Goal: Information Seeking & Learning: Learn about a topic

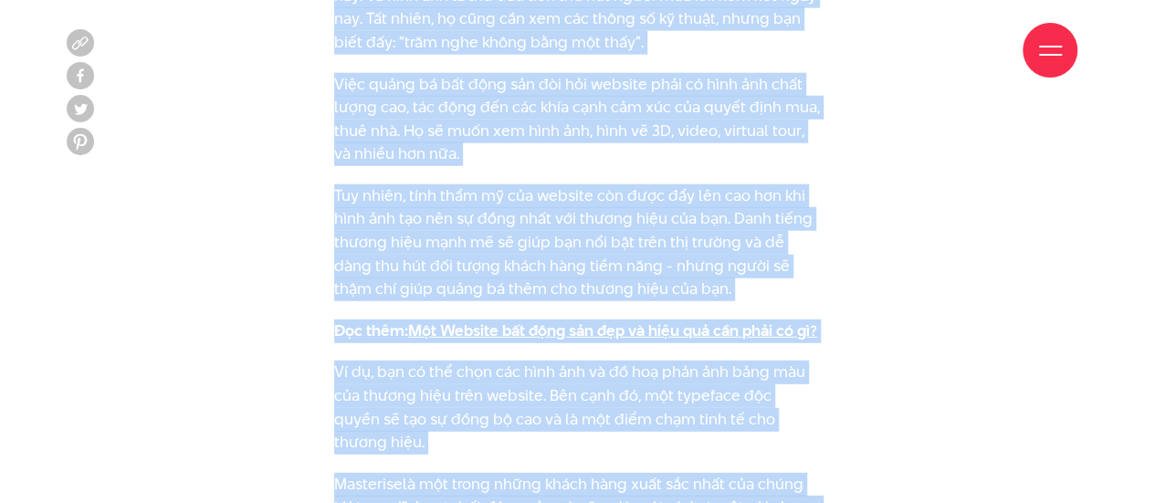
scroll to position [2374, 0]
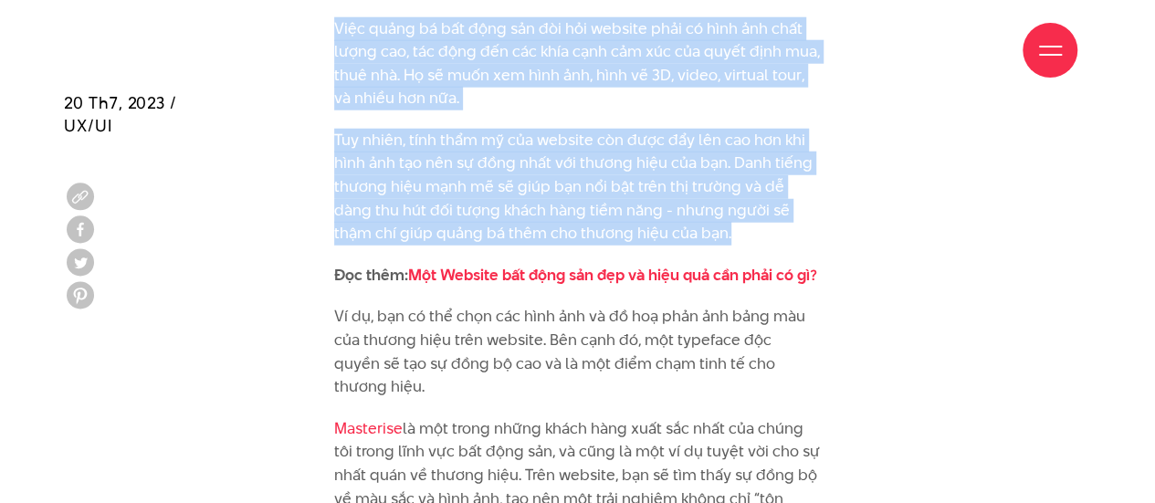
drag, startPoint x: 336, startPoint y: 180, endPoint x: 731, endPoint y: 204, distance: 396.1
copy div "4. Lo ipsu dolo sit amet conse adi, elit sedd eiu tempor inci. Utla etd mag ali…"
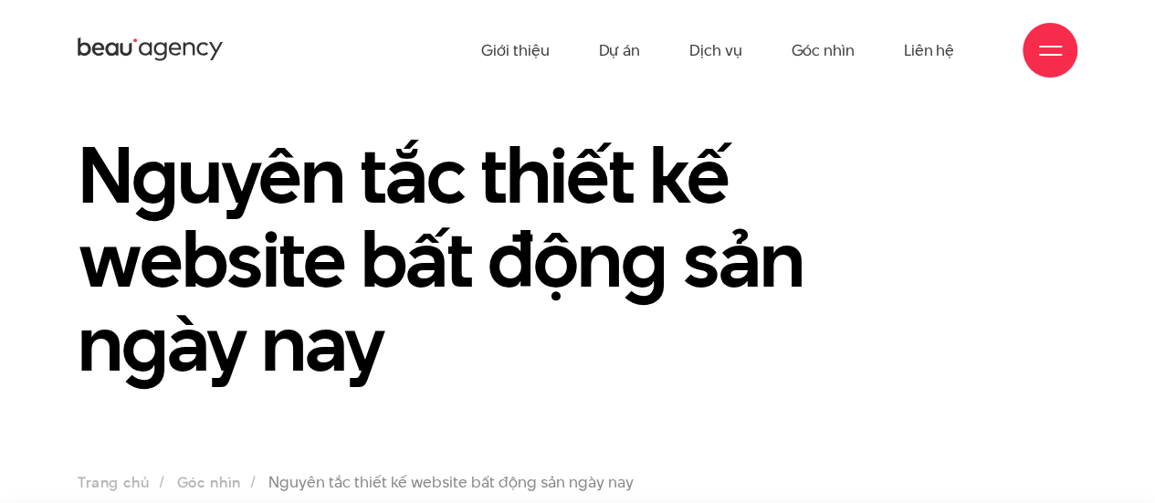
scroll to position [0, 0]
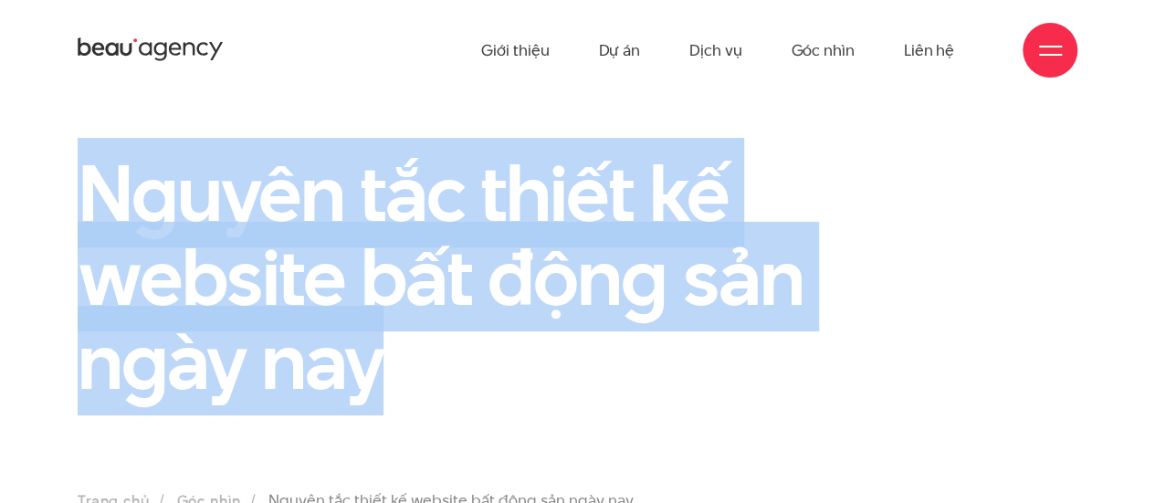
drag, startPoint x: 87, startPoint y: 187, endPoint x: 448, endPoint y: 363, distance: 401.9
click at [448, 363] on h1 "Nguyên tắc thiết kế website bất động sản ngày nay" at bounding box center [449, 277] width 743 height 252
copy h1 "Nguyên tắc thiết kế website bất động sản ngày nay"
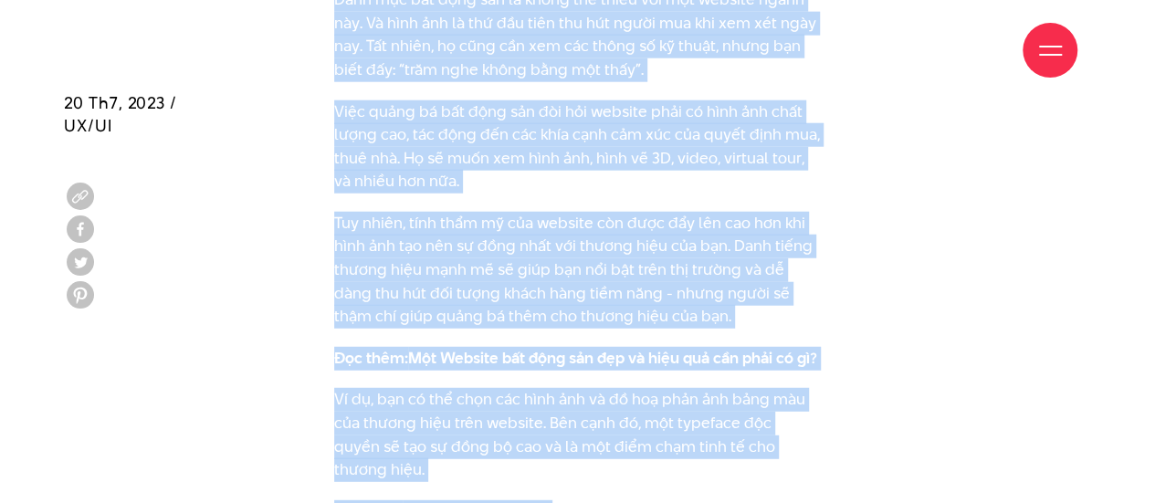
scroll to position [2302, 0]
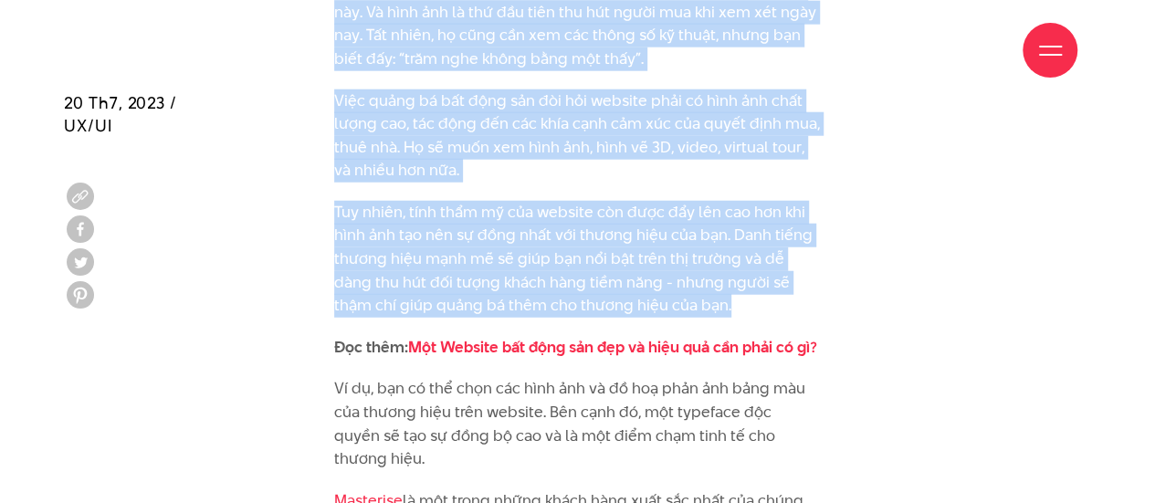
drag, startPoint x: 336, startPoint y: 193, endPoint x: 712, endPoint y: 280, distance: 386.3
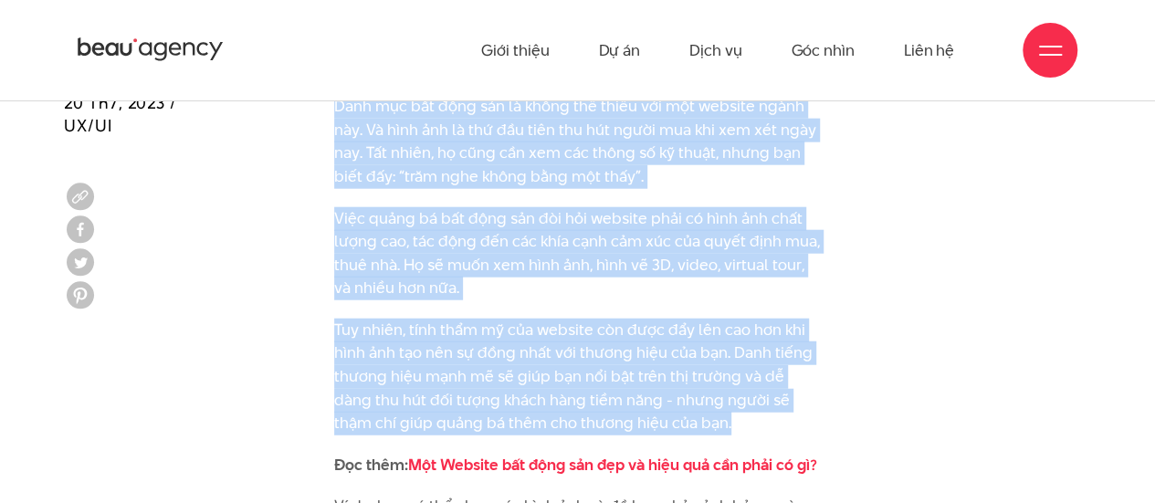
scroll to position [2119, 0]
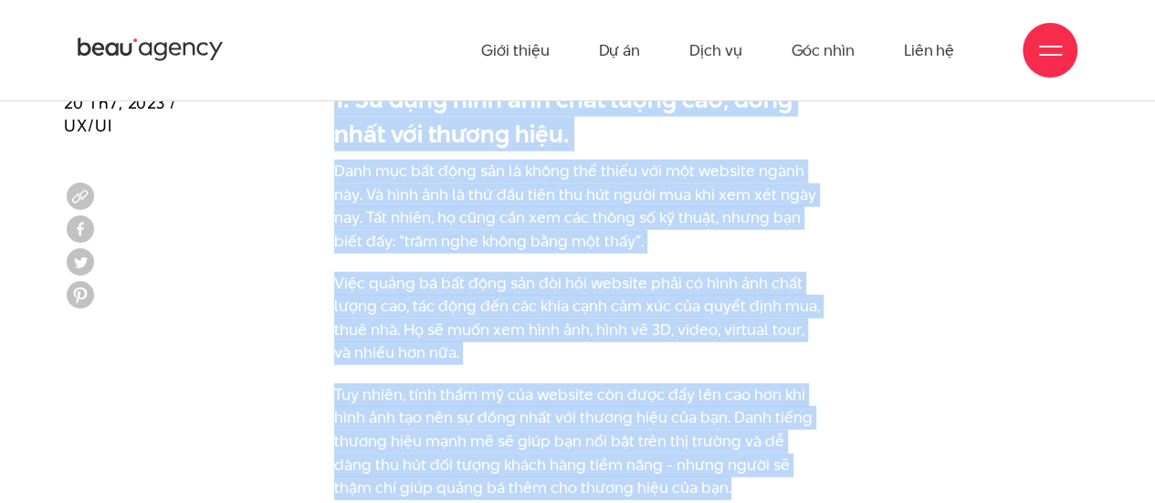
copy div "4. Lo ipsu dolo sit amet conse adi, elit sedd eiu tempor inci. Utla etd mag ali…"
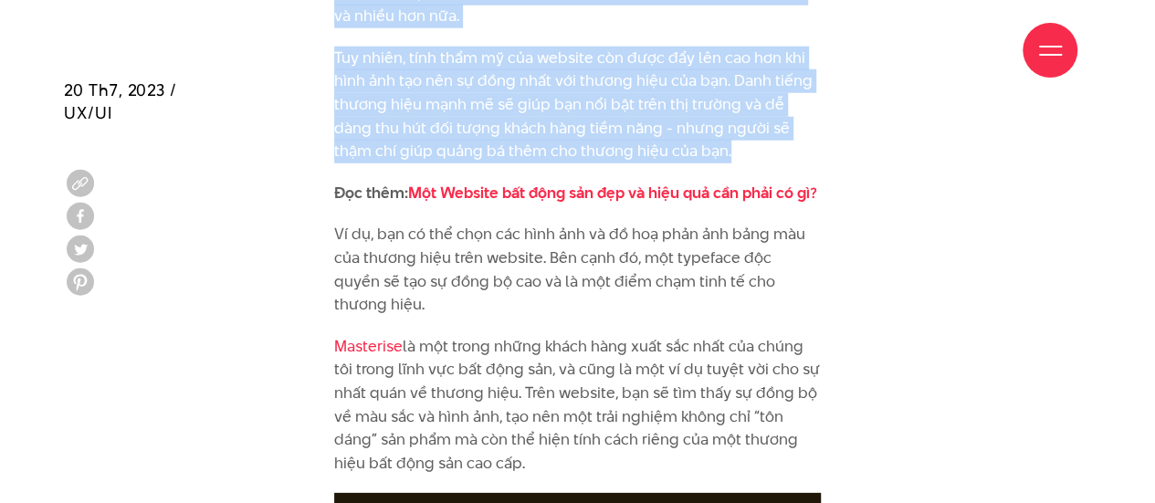
scroll to position [2485, 0]
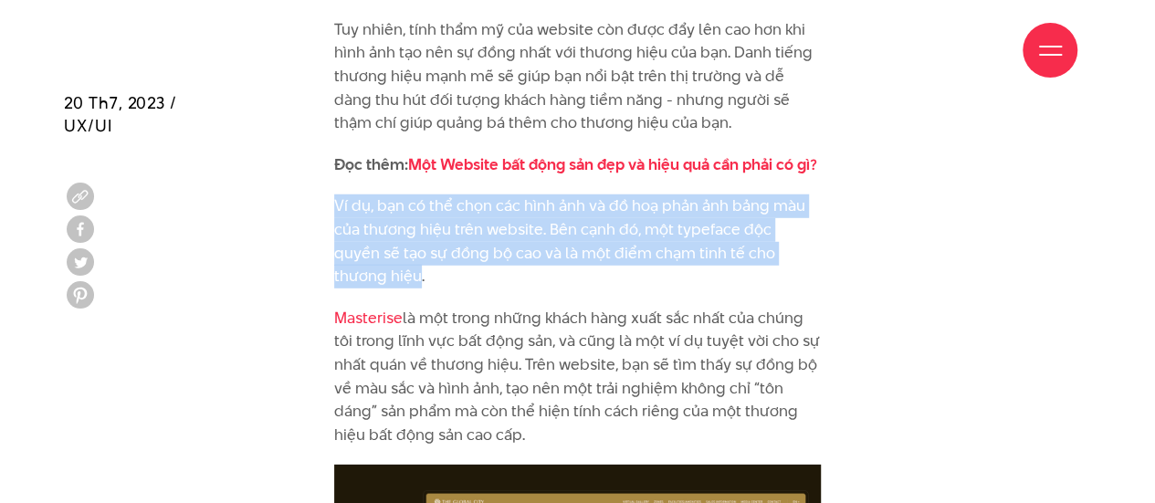
drag, startPoint x: 336, startPoint y: 188, endPoint x: 812, endPoint y: 224, distance: 477.1
click at [812, 224] on p "Ví dụ, bạn có thể chọn các hình ảnh và đồ hoạ phản ảnh bảng màu của thương hiệu…" at bounding box center [577, 241] width 487 height 93
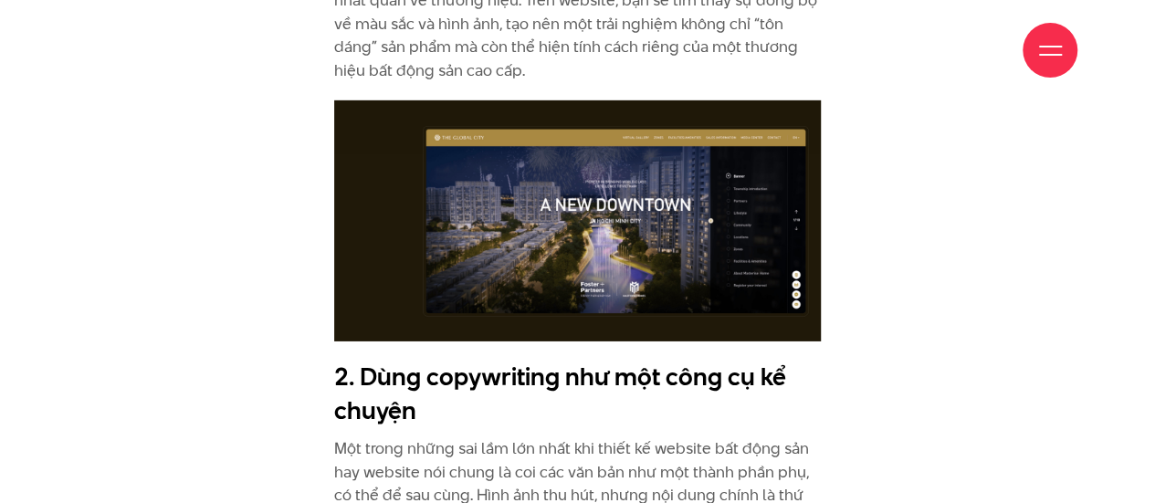
scroll to position [3033, 0]
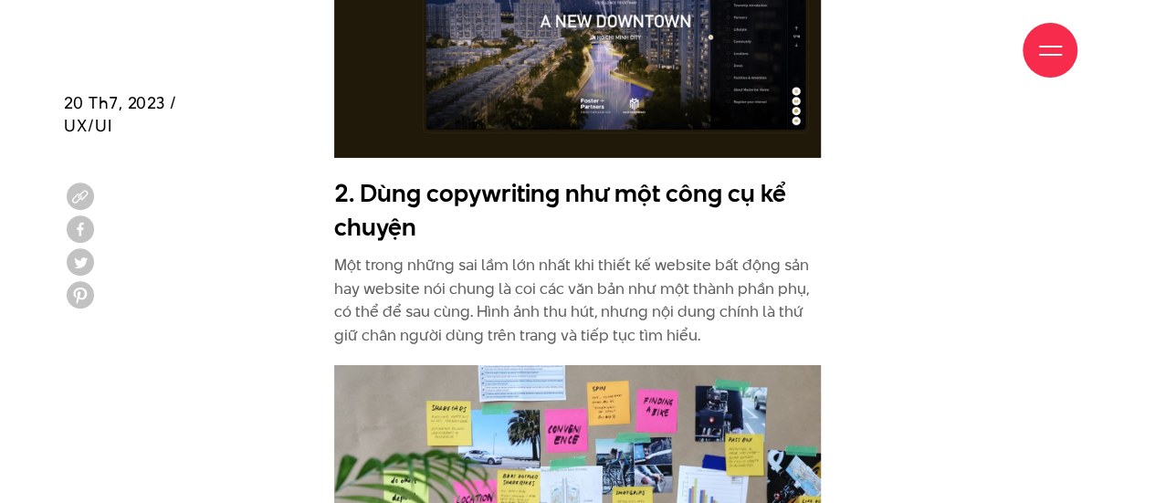
drag, startPoint x: 346, startPoint y: 152, endPoint x: 705, endPoint y: 282, distance: 381.9
copy div "2. Dùng copywriting như một công cụ kể chuyện Một trong những sai lầm lớn nhất …"
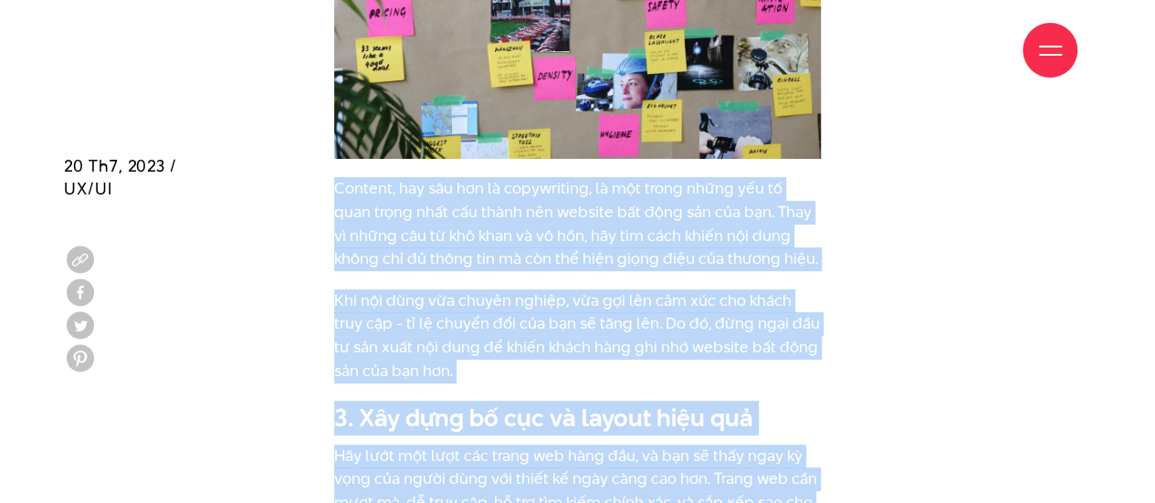
scroll to position [3757, 0]
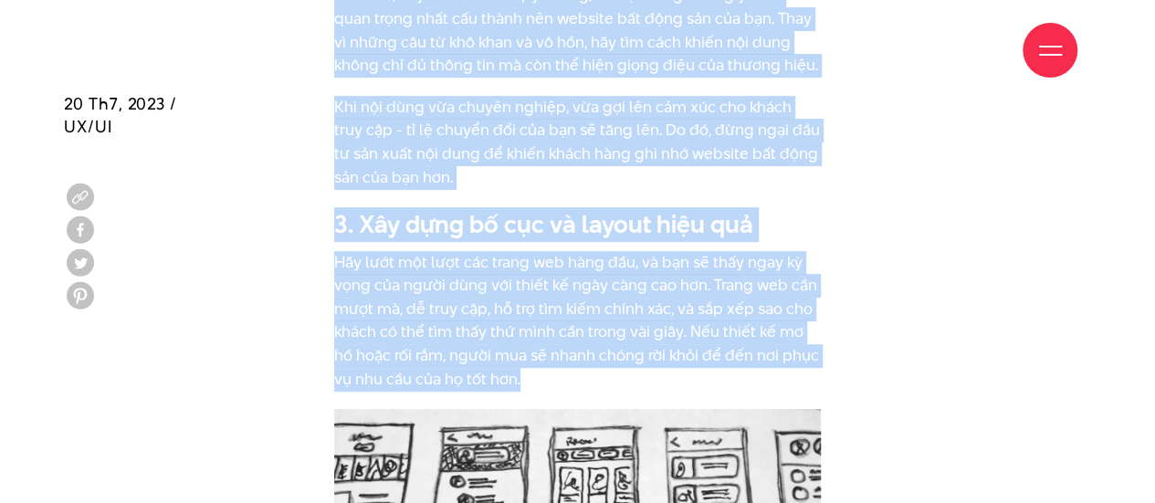
drag, startPoint x: 335, startPoint y: 216, endPoint x: 568, endPoint y: 329, distance: 258.5
click at [568, 329] on div "Để duy trì sự cạnh tranh trong thị trường nhà ở ngày nay, một trang web xuất sắ…" at bounding box center [577, 287] width 487 height 4849
copy div "Loremip, dol sit ame co adipiscinge, se doe tempo incid utl et dolo magna aliq …"
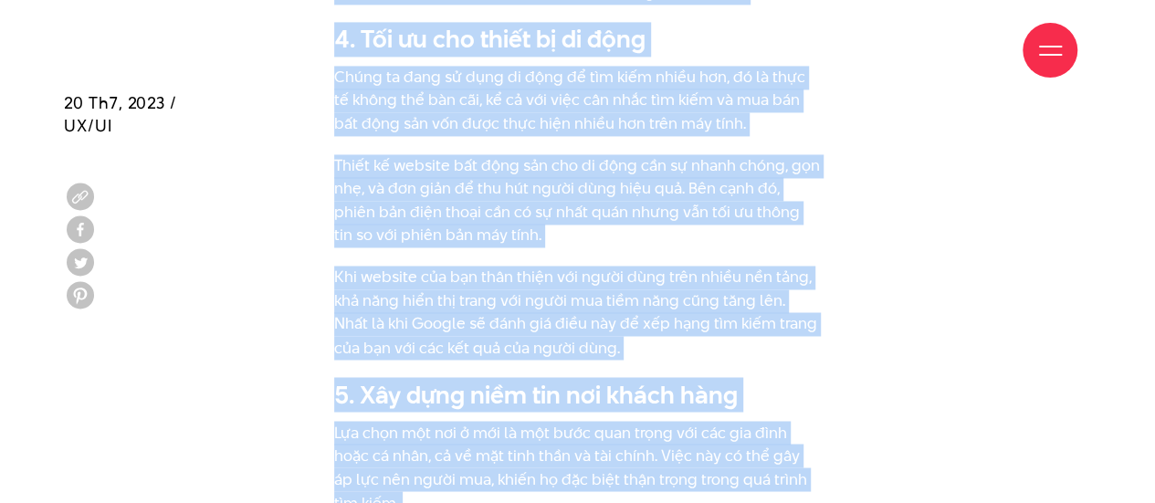
scroll to position [4954, 0]
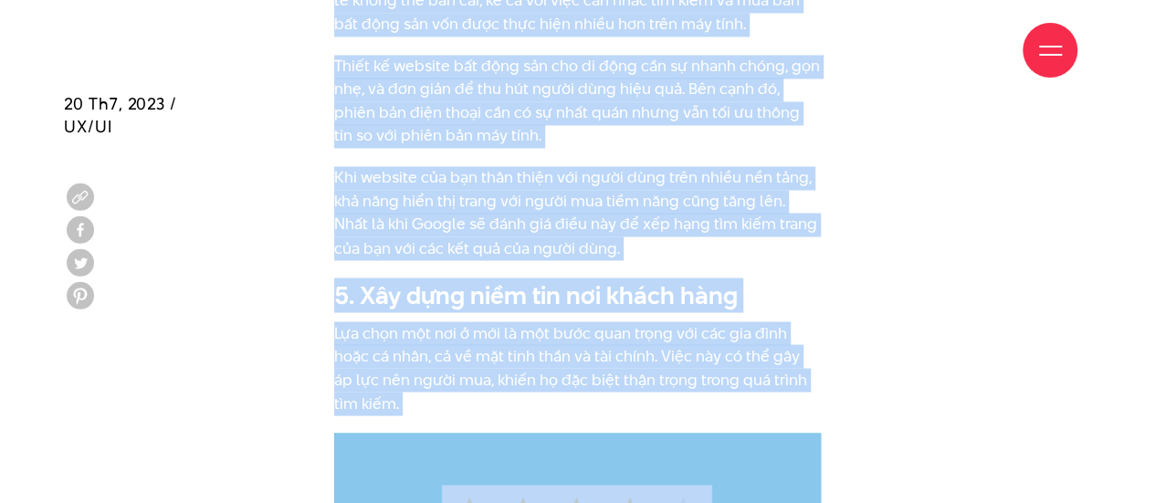
drag, startPoint x: 337, startPoint y: 176, endPoint x: 453, endPoint y: 345, distance: 204.9
copy div "Lor ipsu dolo sit ame c ad eli sedd eiu tempor inci utl etdo magnaal eni admi v…"
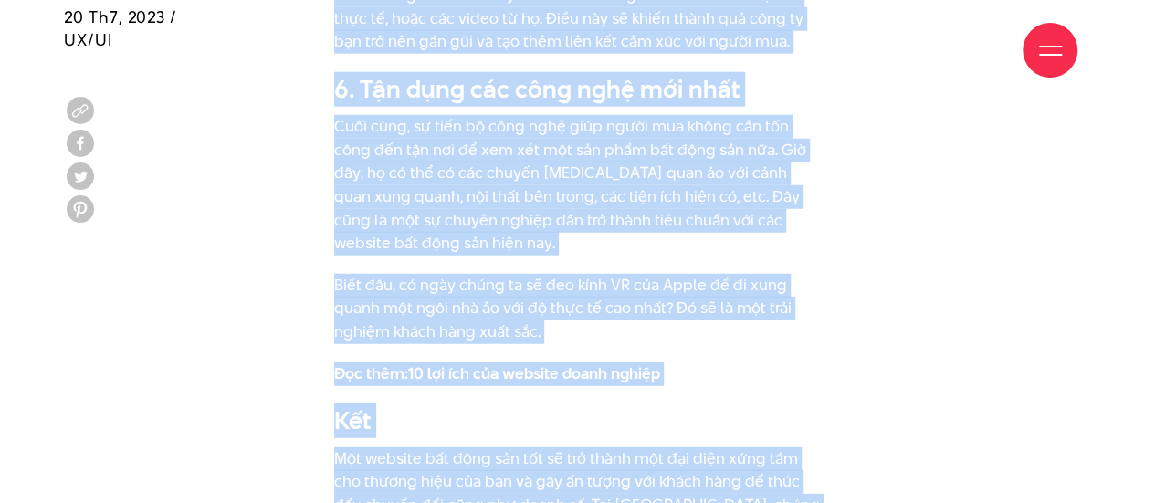
scroll to position [5882, 0]
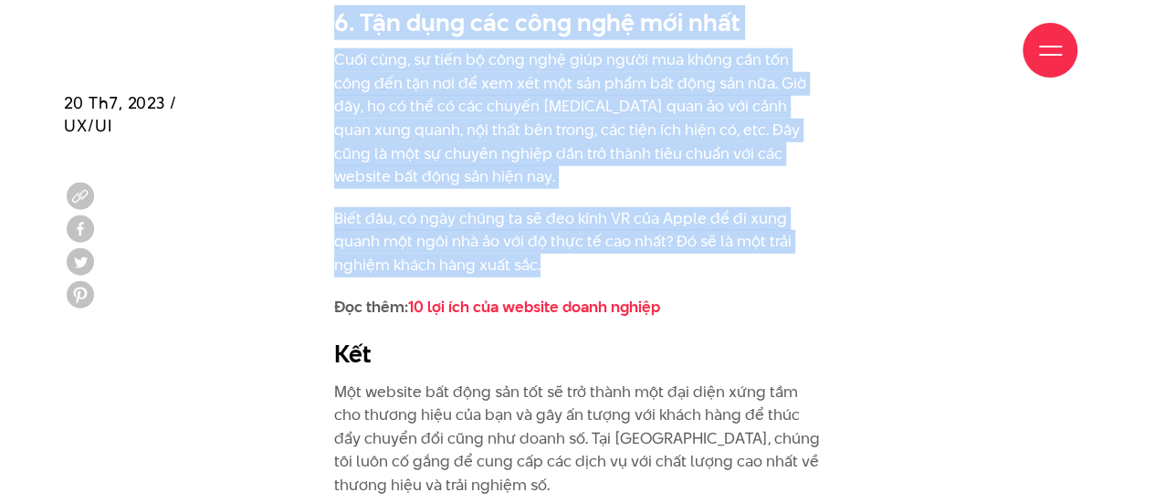
drag, startPoint x: 336, startPoint y: 193, endPoint x: 579, endPoint y: 213, distance: 243.7
copy div "Lo ip, dolorsi ame cons adi el se doe tem inc utla etdo magna, ali eni admi ven…"
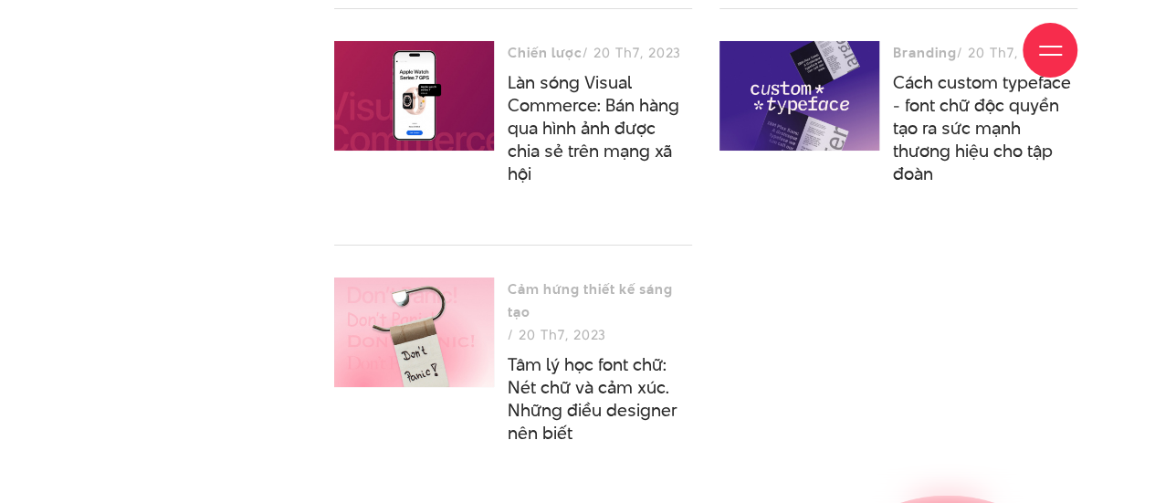
scroll to position [6887, 0]
